Goal: Transaction & Acquisition: Subscribe to service/newsletter

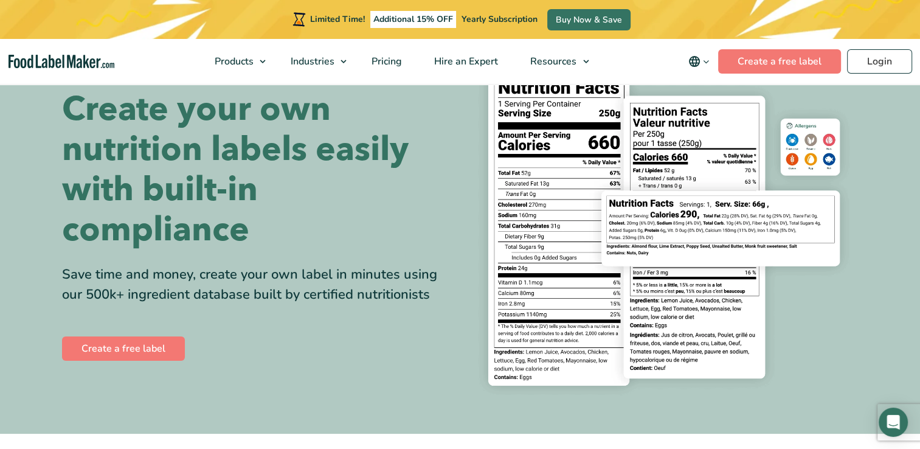
scroll to position [61, 0]
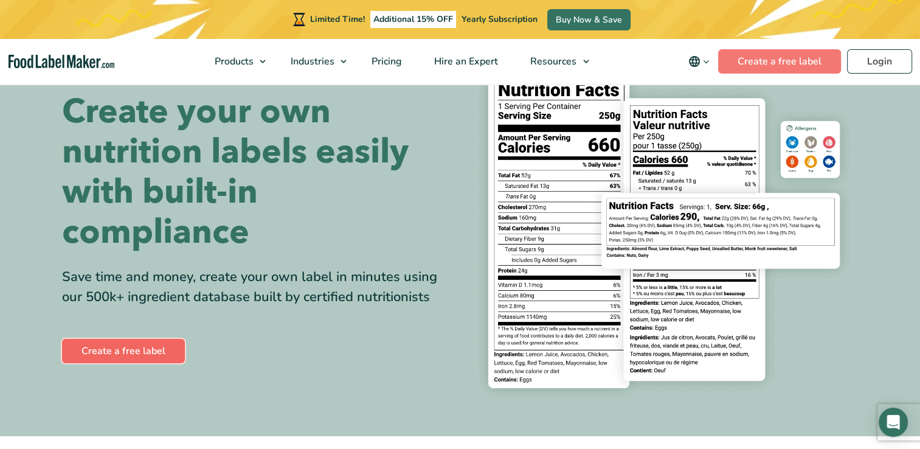
click at [131, 349] on link "Create a free label" at bounding box center [123, 351] width 123 height 24
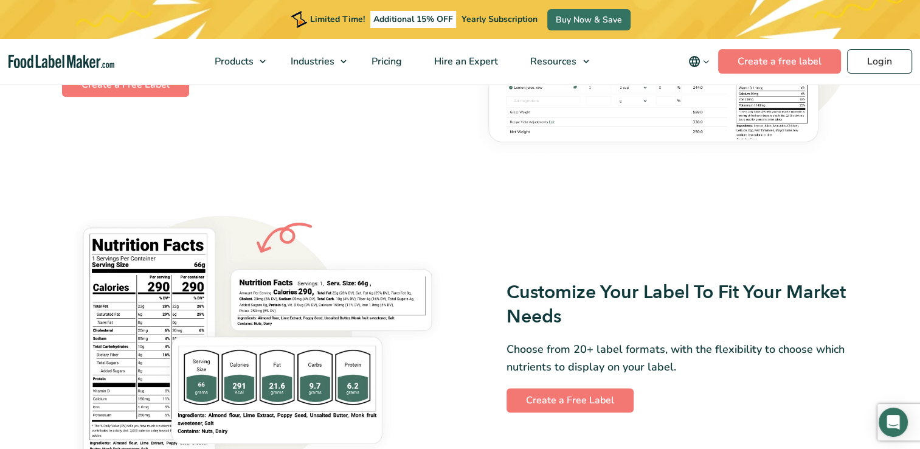
scroll to position [912, 0]
